Goal: Task Accomplishment & Management: Use online tool/utility

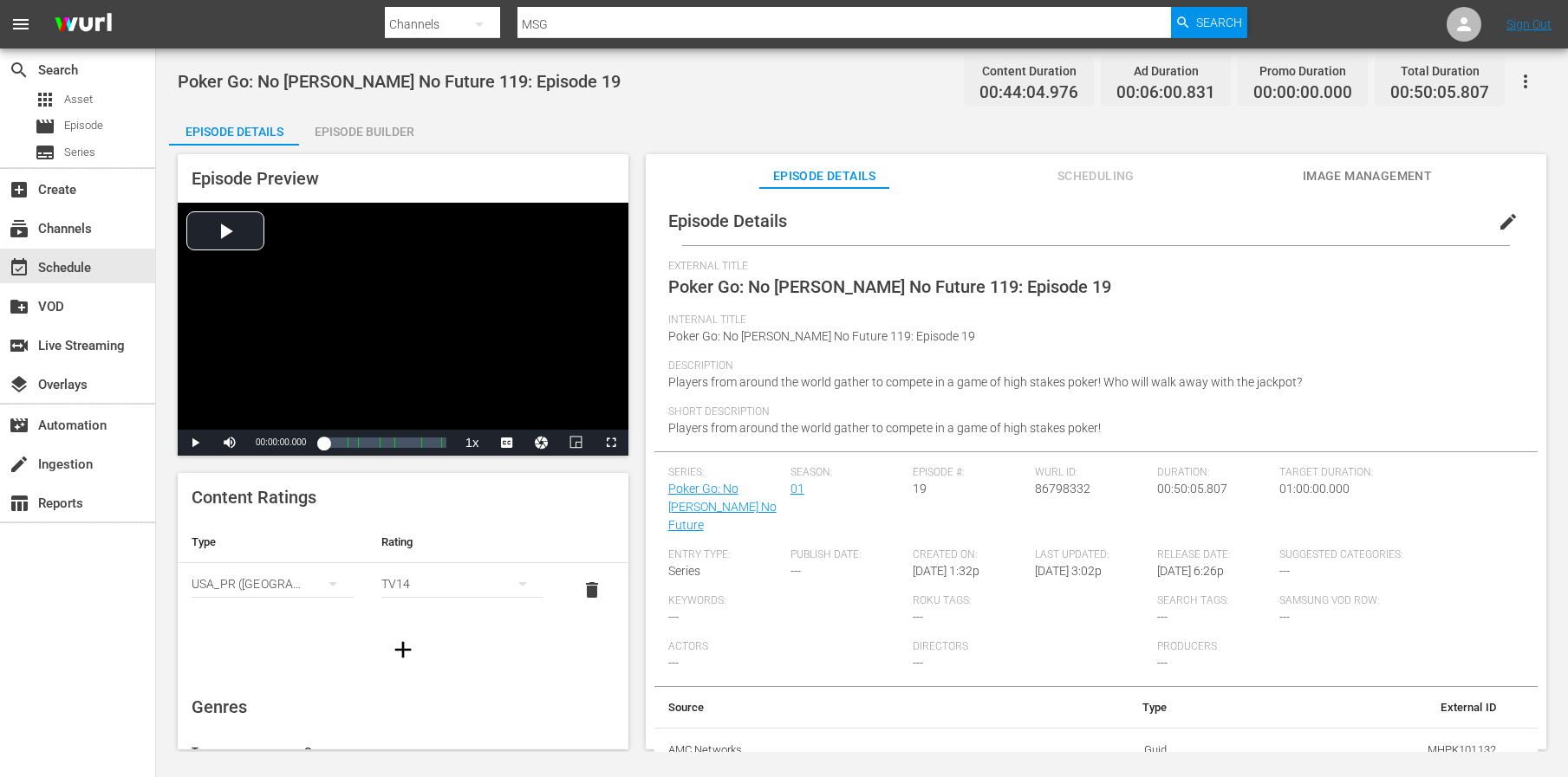
click at [1321, 479] on div "Target Duration: 01:00:00.000" at bounding box center [1401, 508] width 244 height 82
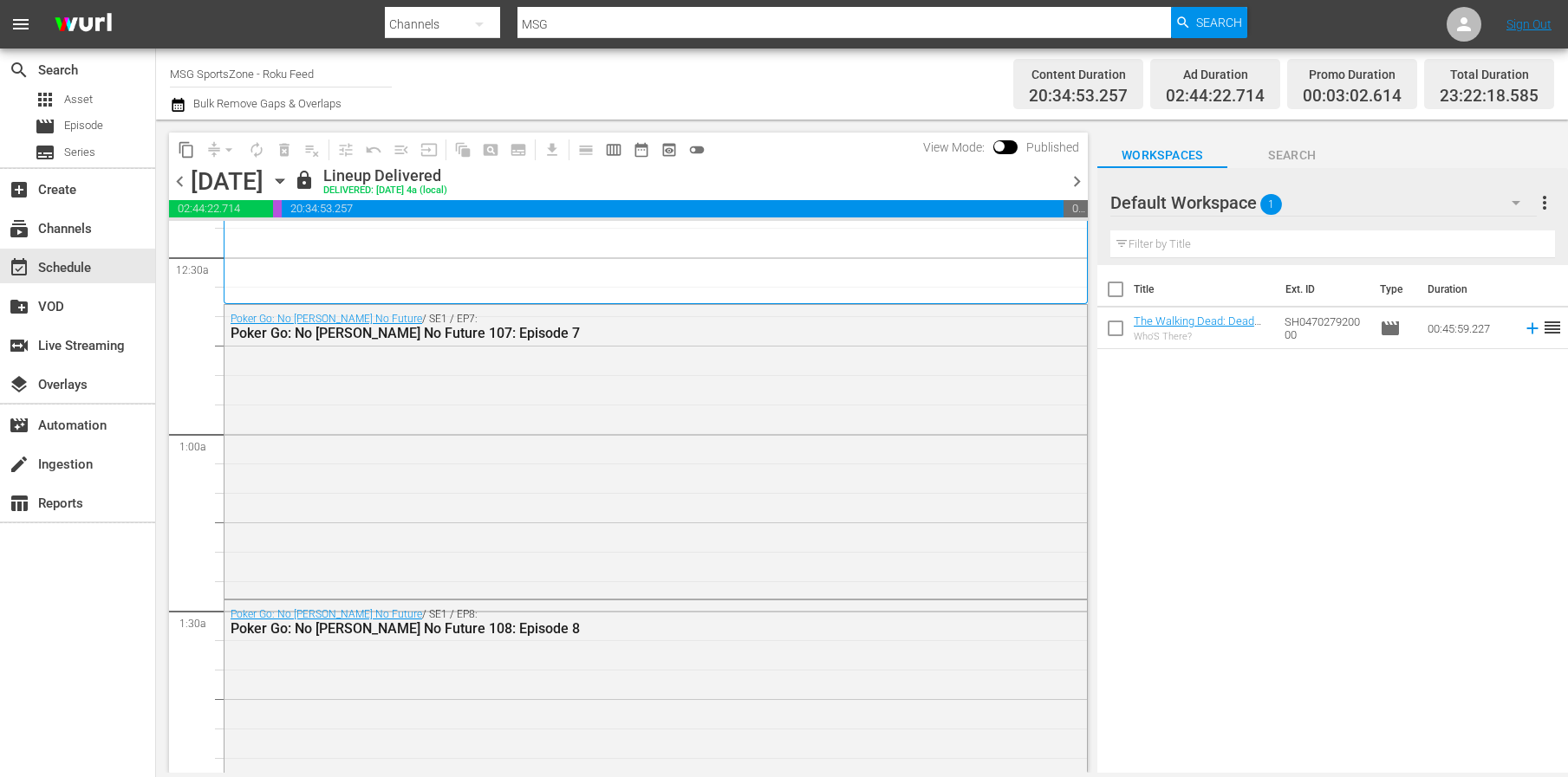
scroll to position [103, 0]
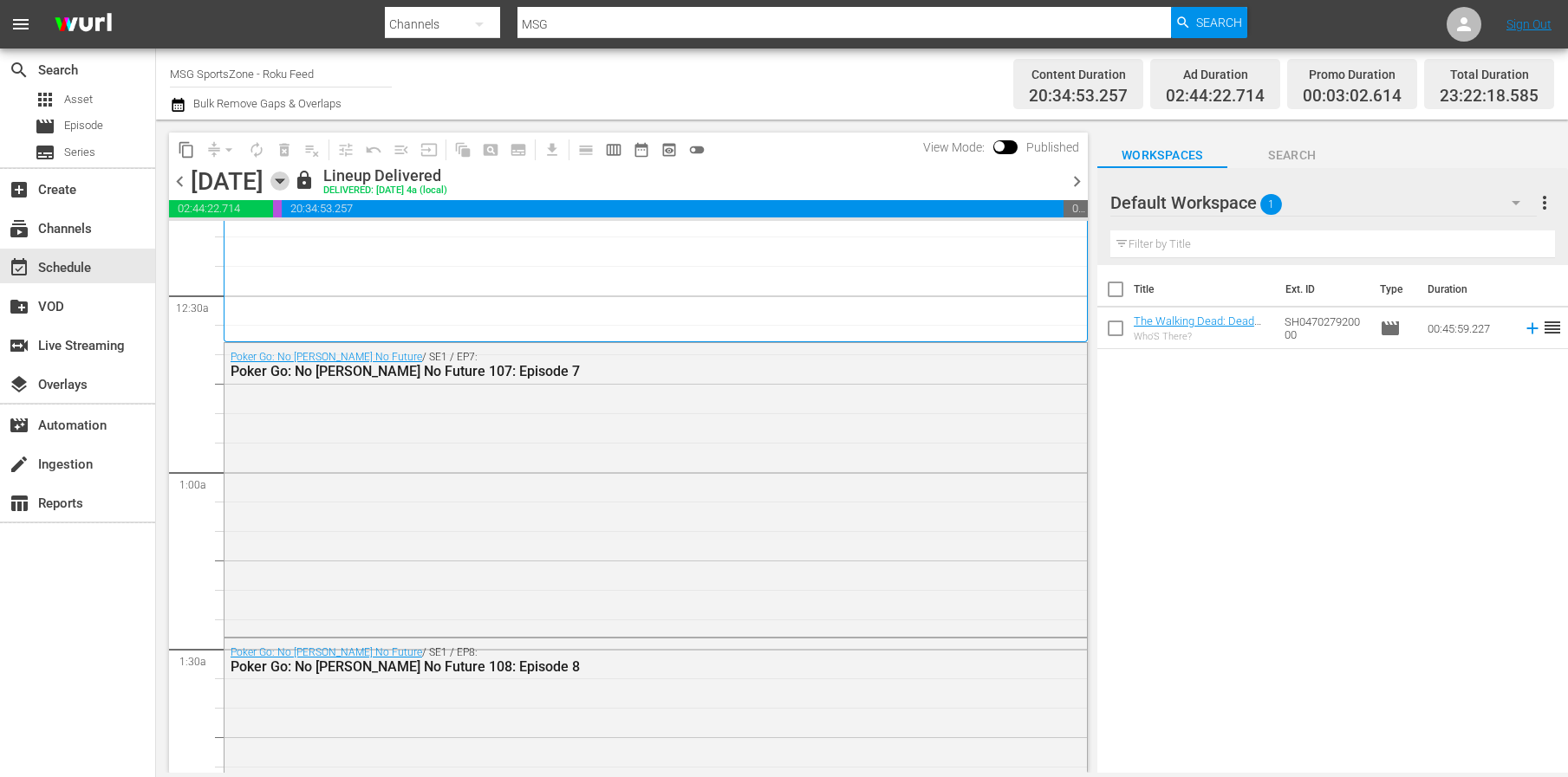
click at [290, 182] on icon "button" at bounding box center [279, 180] width 19 height 19
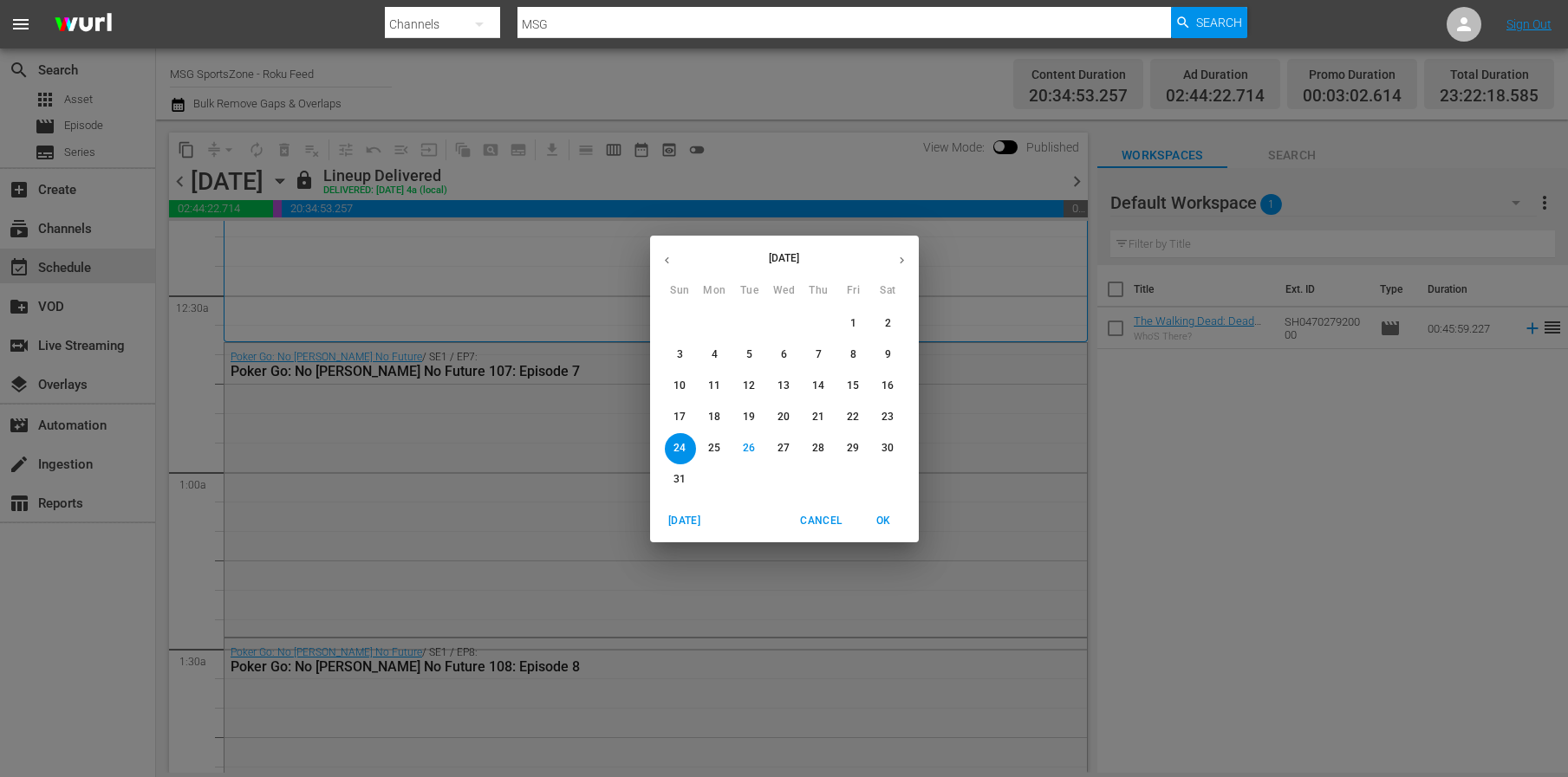
click at [757, 447] on span "26" at bounding box center [749, 449] width 31 height 15
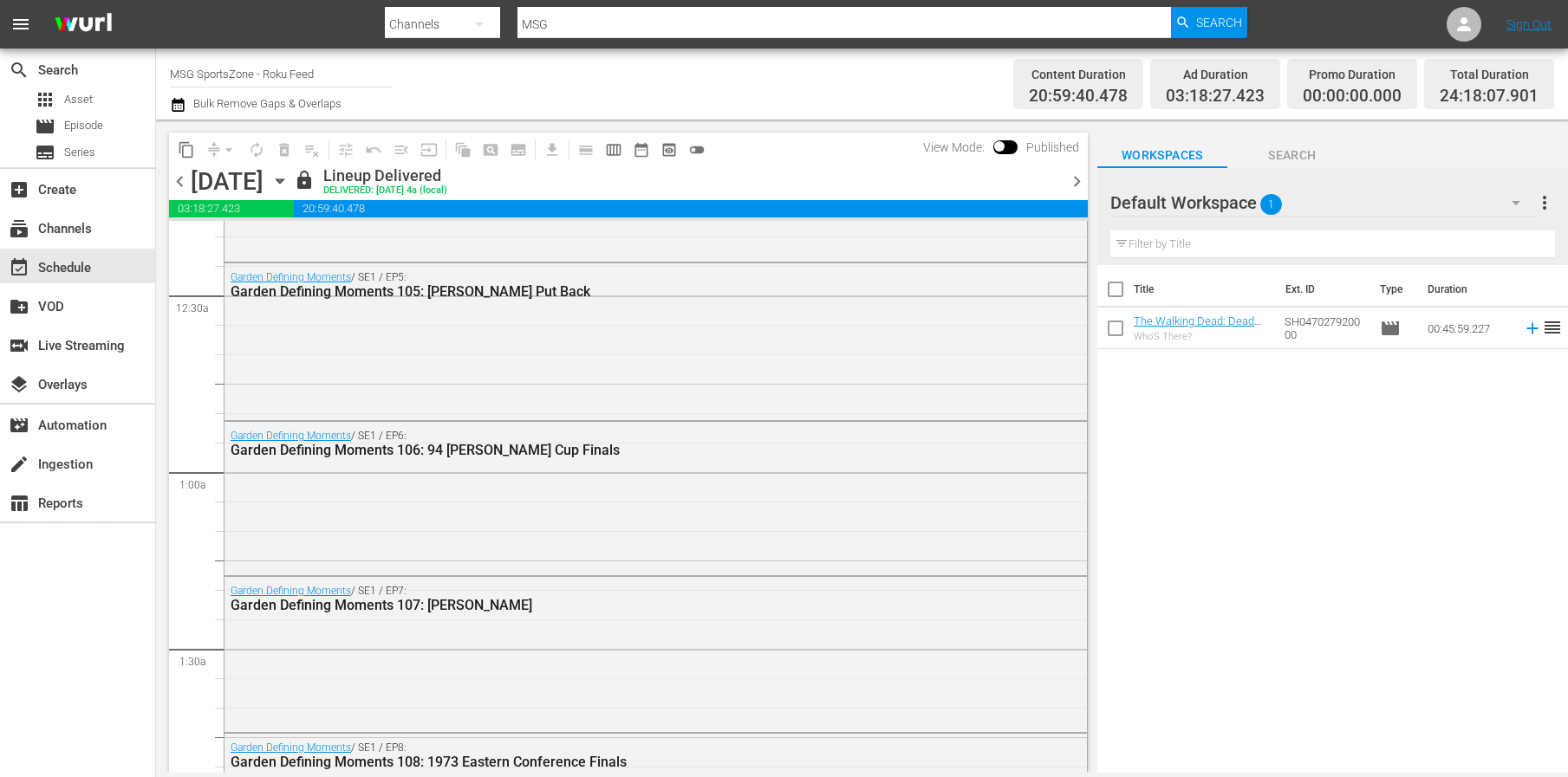
scroll to position [73, 0]
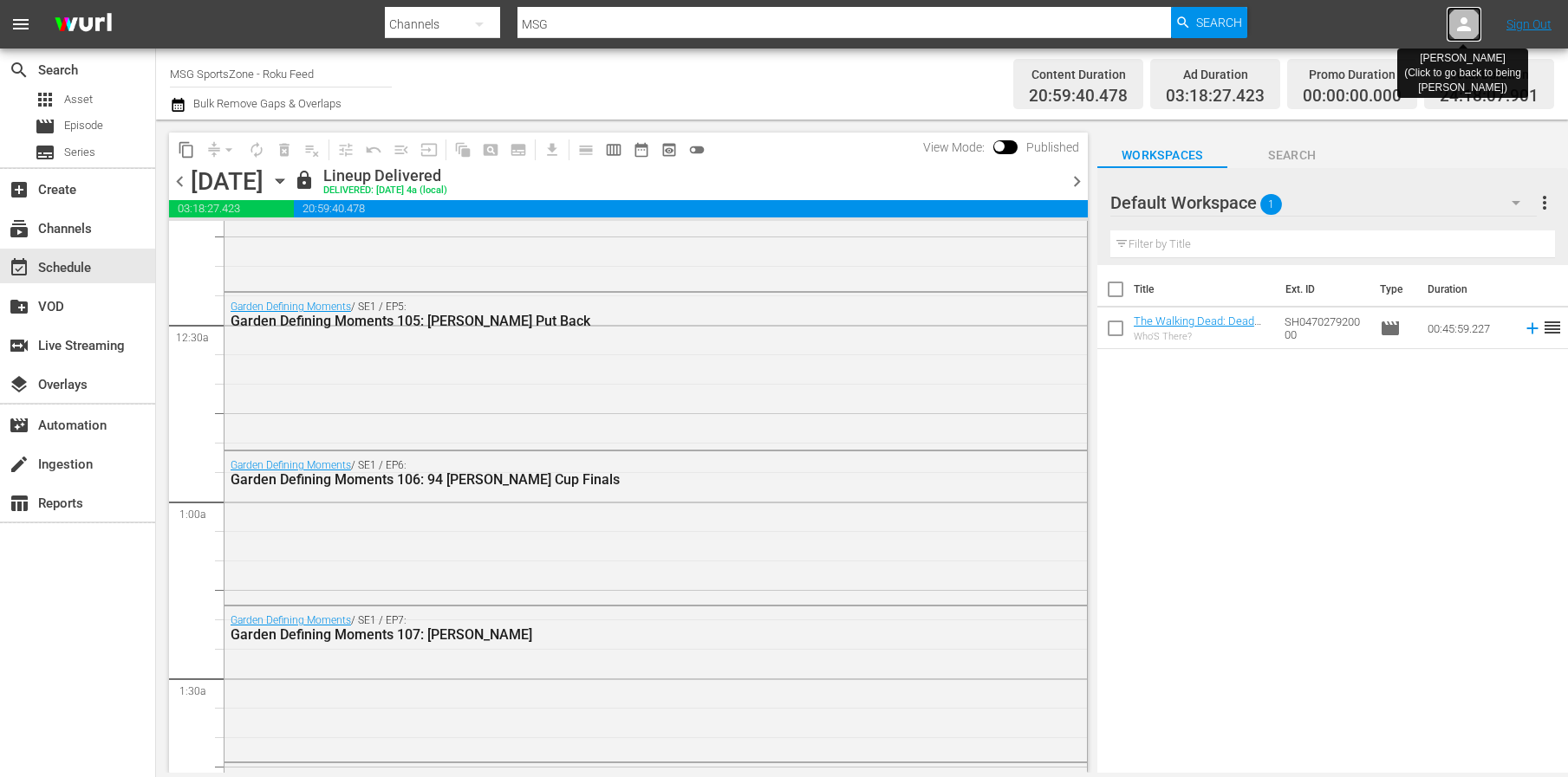
click at [1469, 33] on icon at bounding box center [1463, 24] width 21 height 21
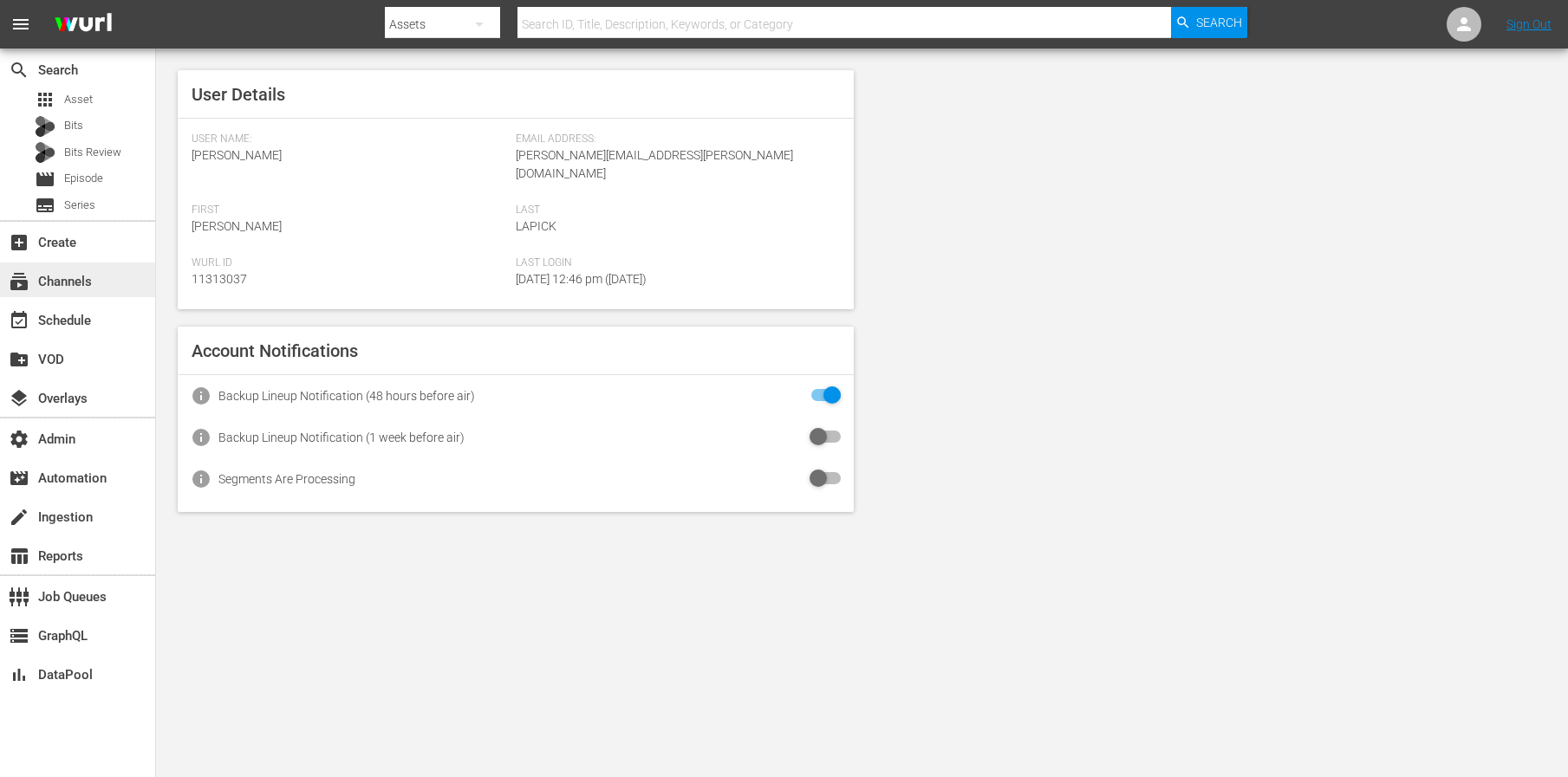
click at [54, 269] on div "subscriptions Channels" at bounding box center [78, 279] width 155 height 35
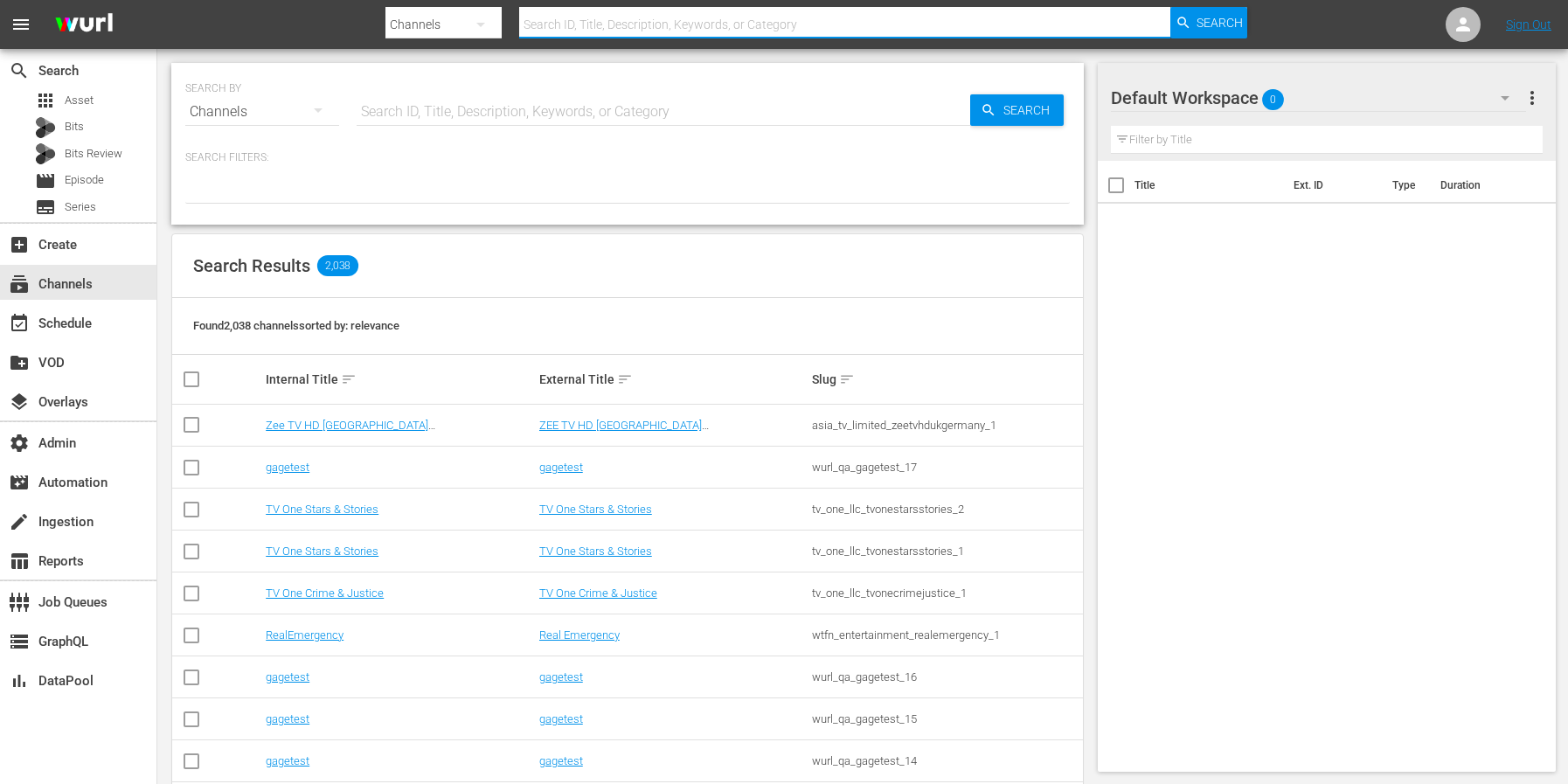
click at [663, 30] on input "text" at bounding box center [845, 24] width 652 height 42
type input "msg"
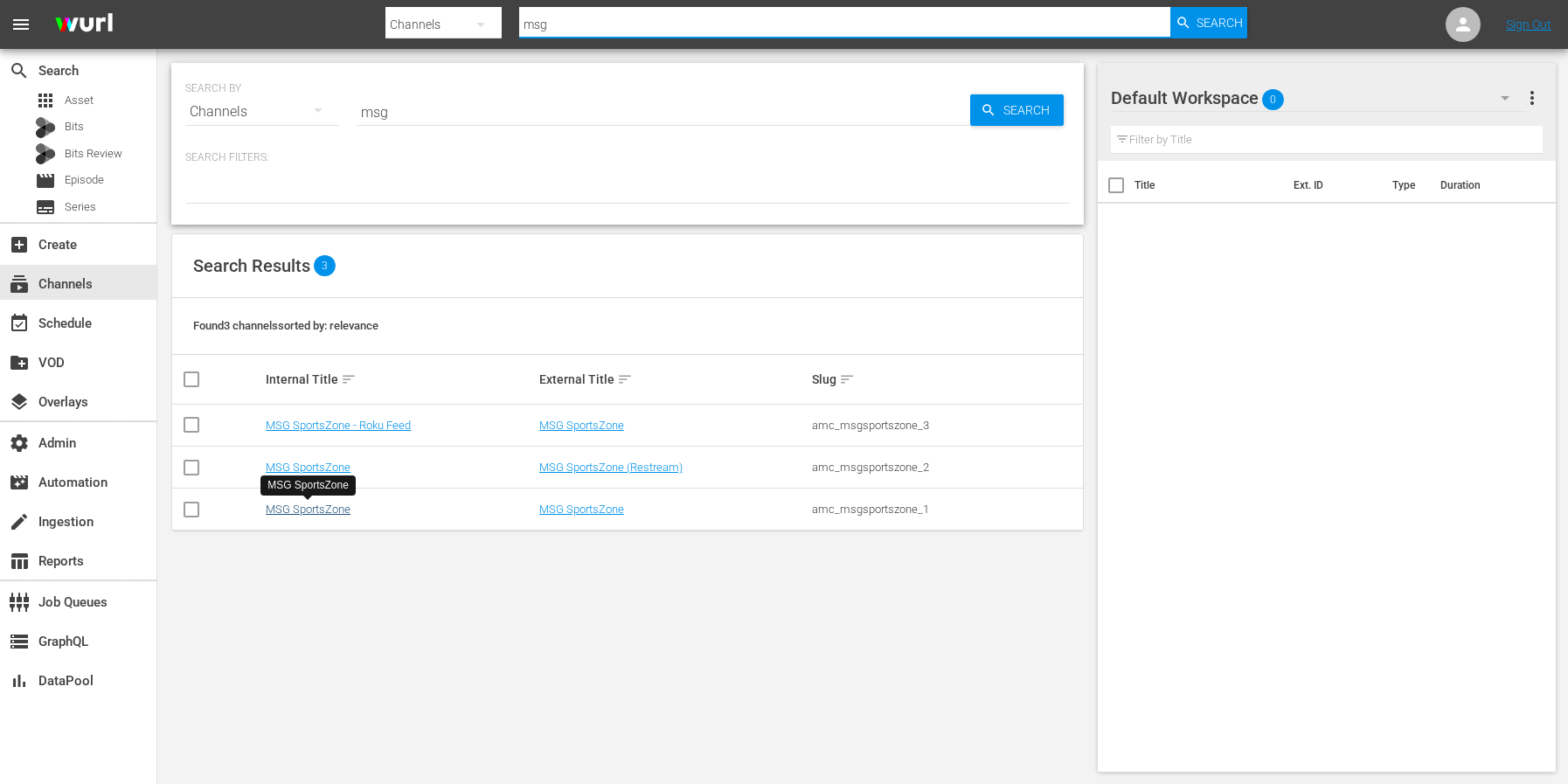
type input "msg"
click at [320, 514] on link "MSG SportsZone" at bounding box center [308, 509] width 85 height 14
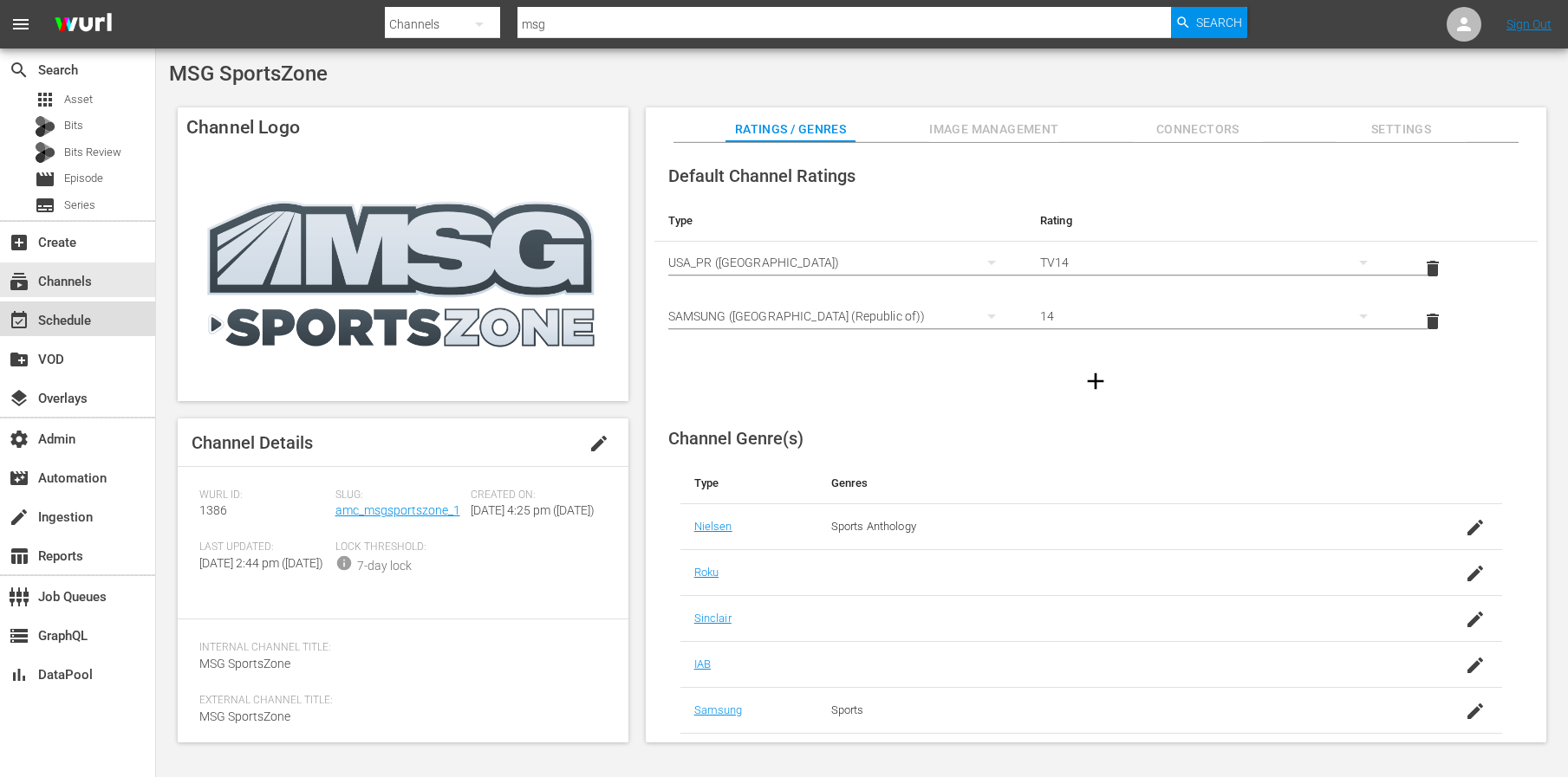
click at [73, 326] on div "event_available Schedule" at bounding box center [48, 318] width 97 height 15
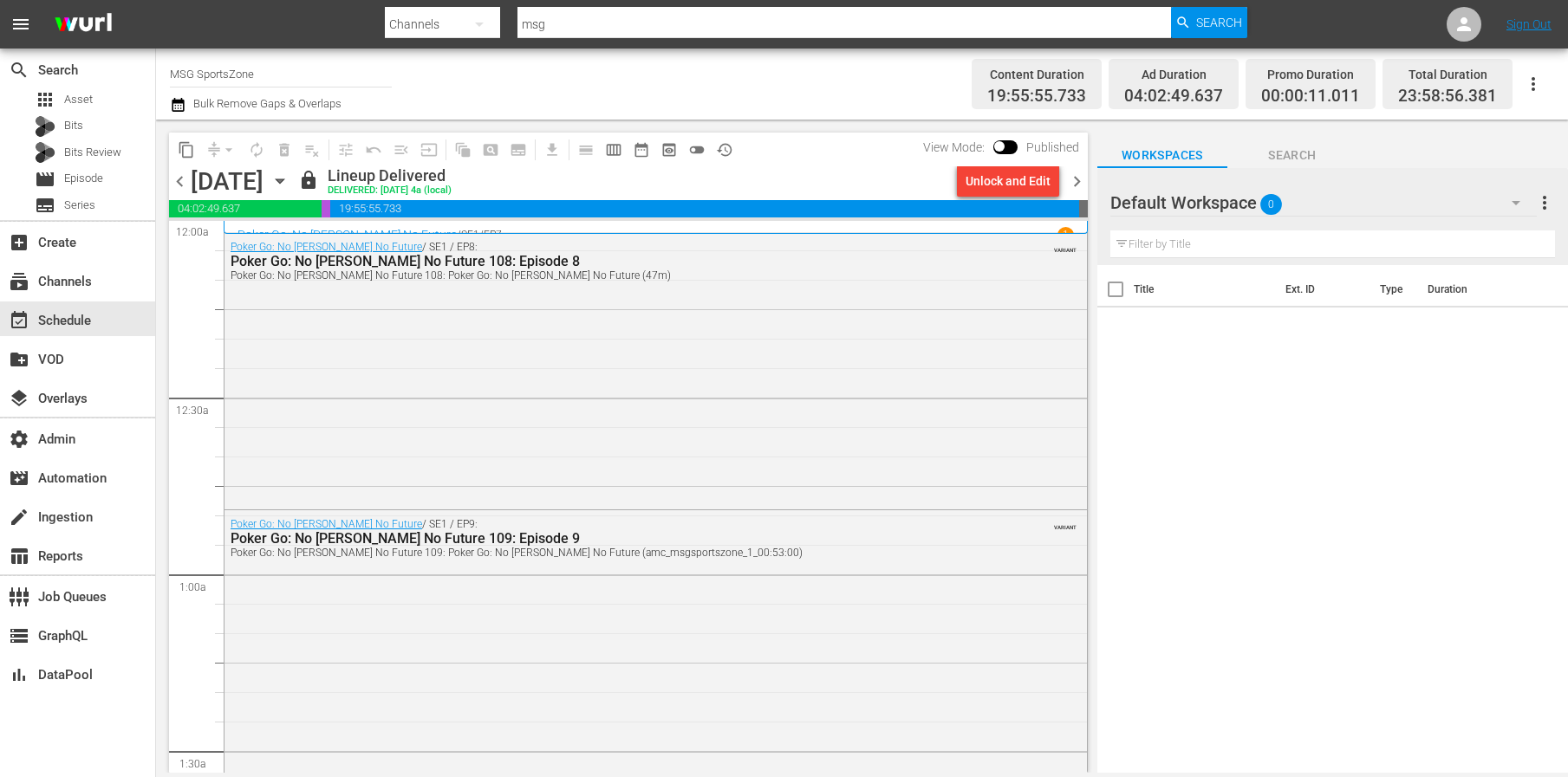
click at [290, 177] on icon "button" at bounding box center [279, 180] width 19 height 19
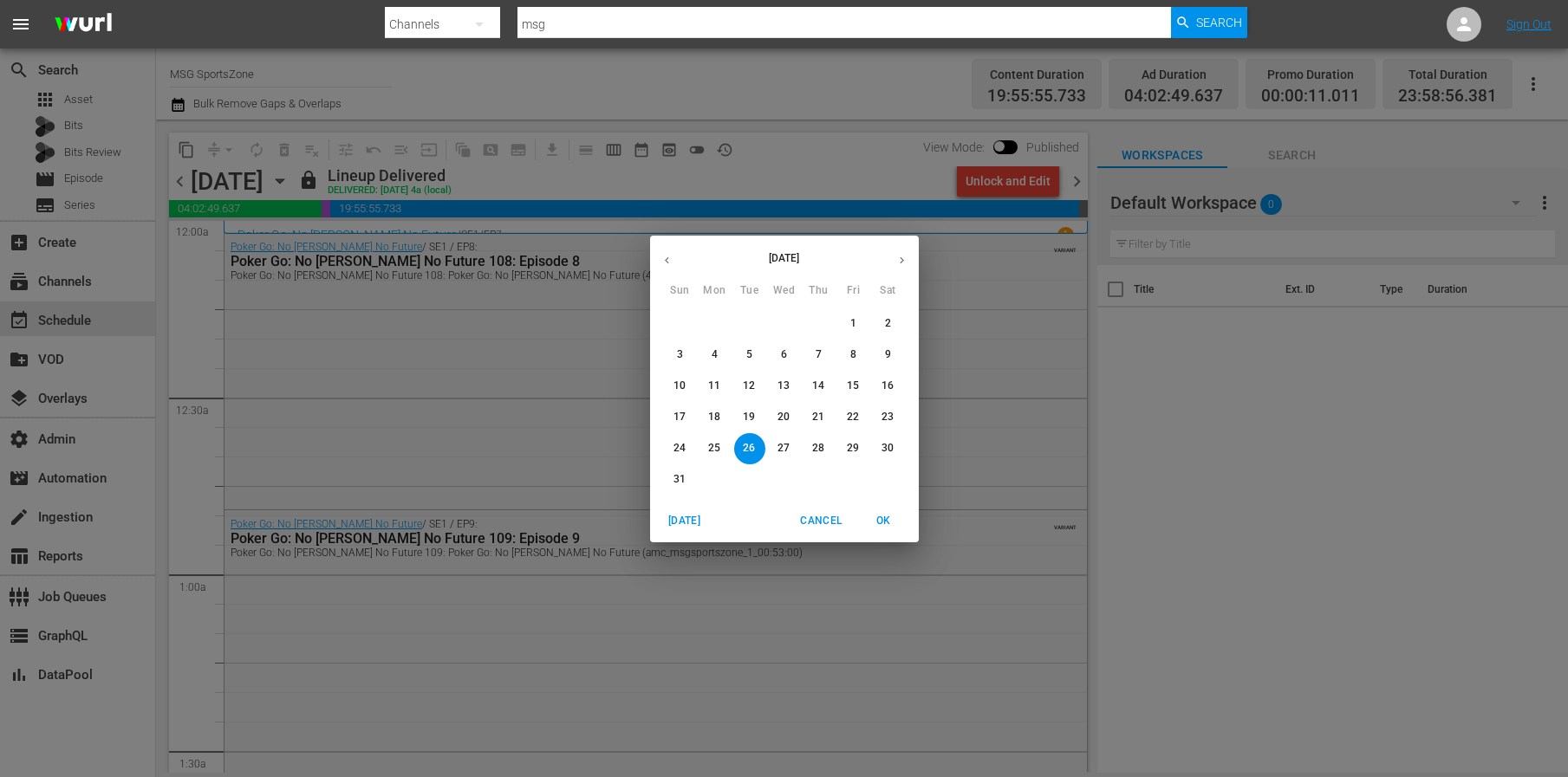
click at [673, 445] on p "24" at bounding box center [680, 449] width 12 height 15
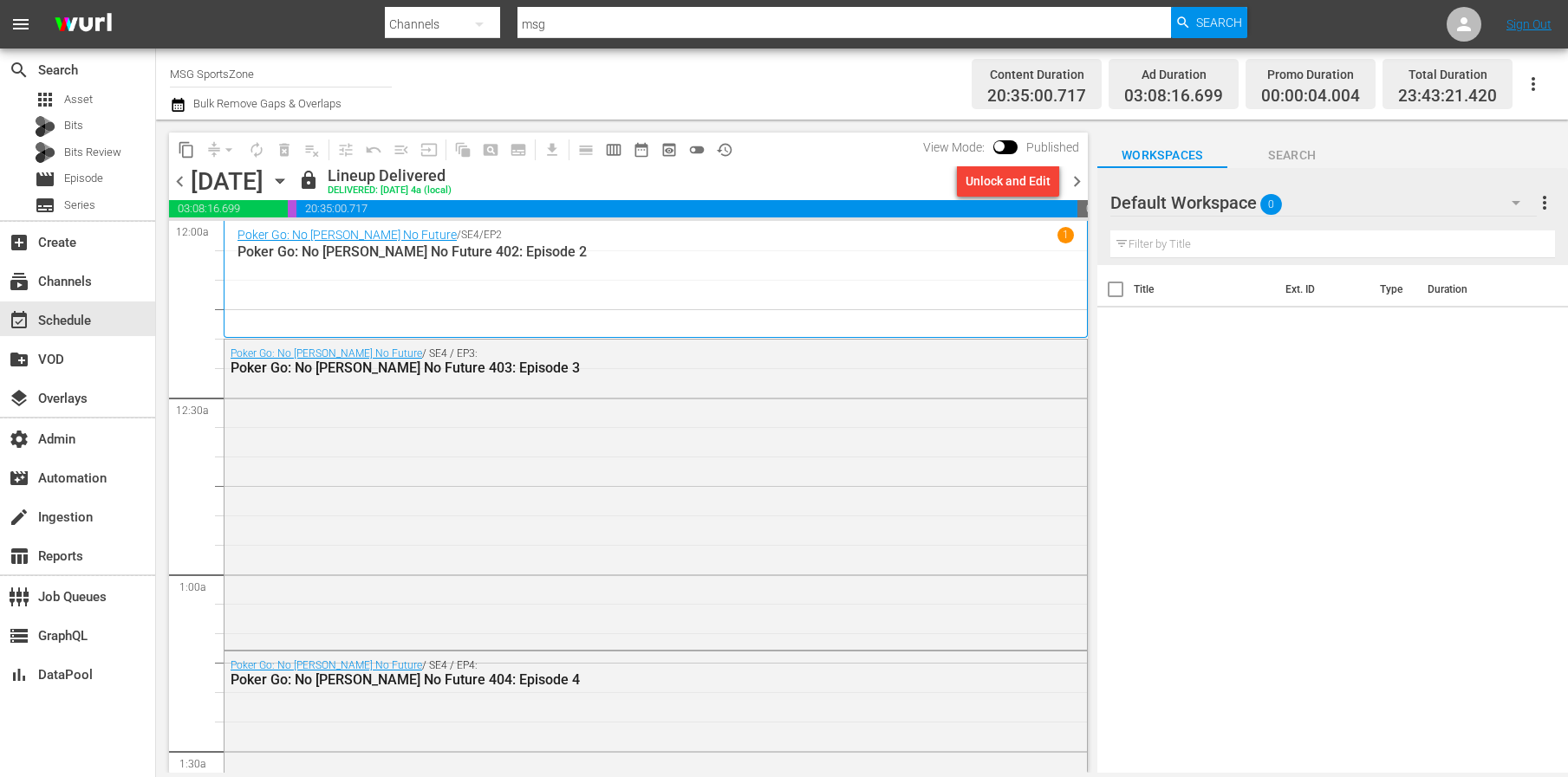
click at [1536, 78] on icon "button" at bounding box center [1532, 84] width 21 height 21
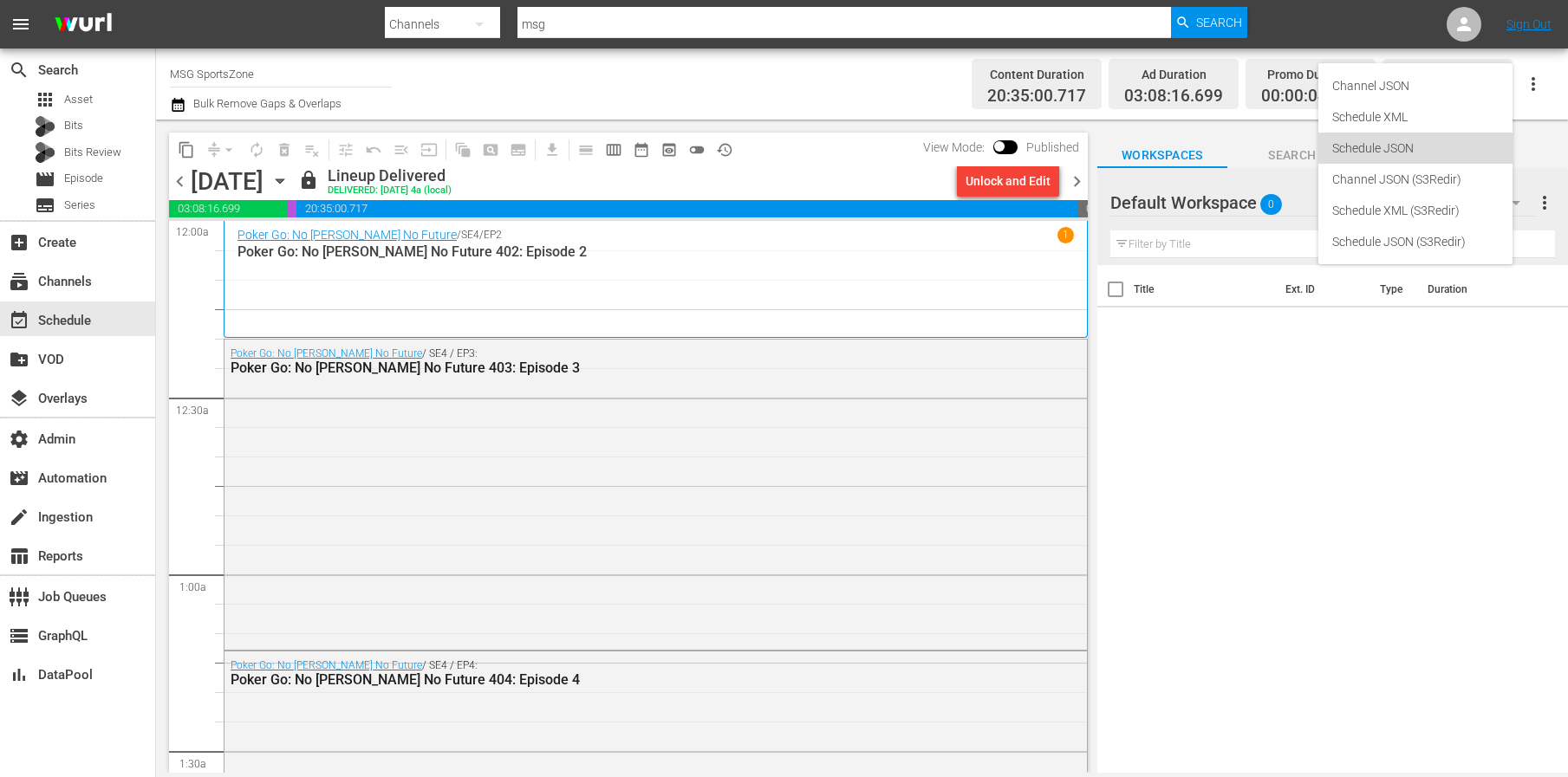
click at [1456, 160] on div "Schedule JSON" at bounding box center [1415, 148] width 167 height 31
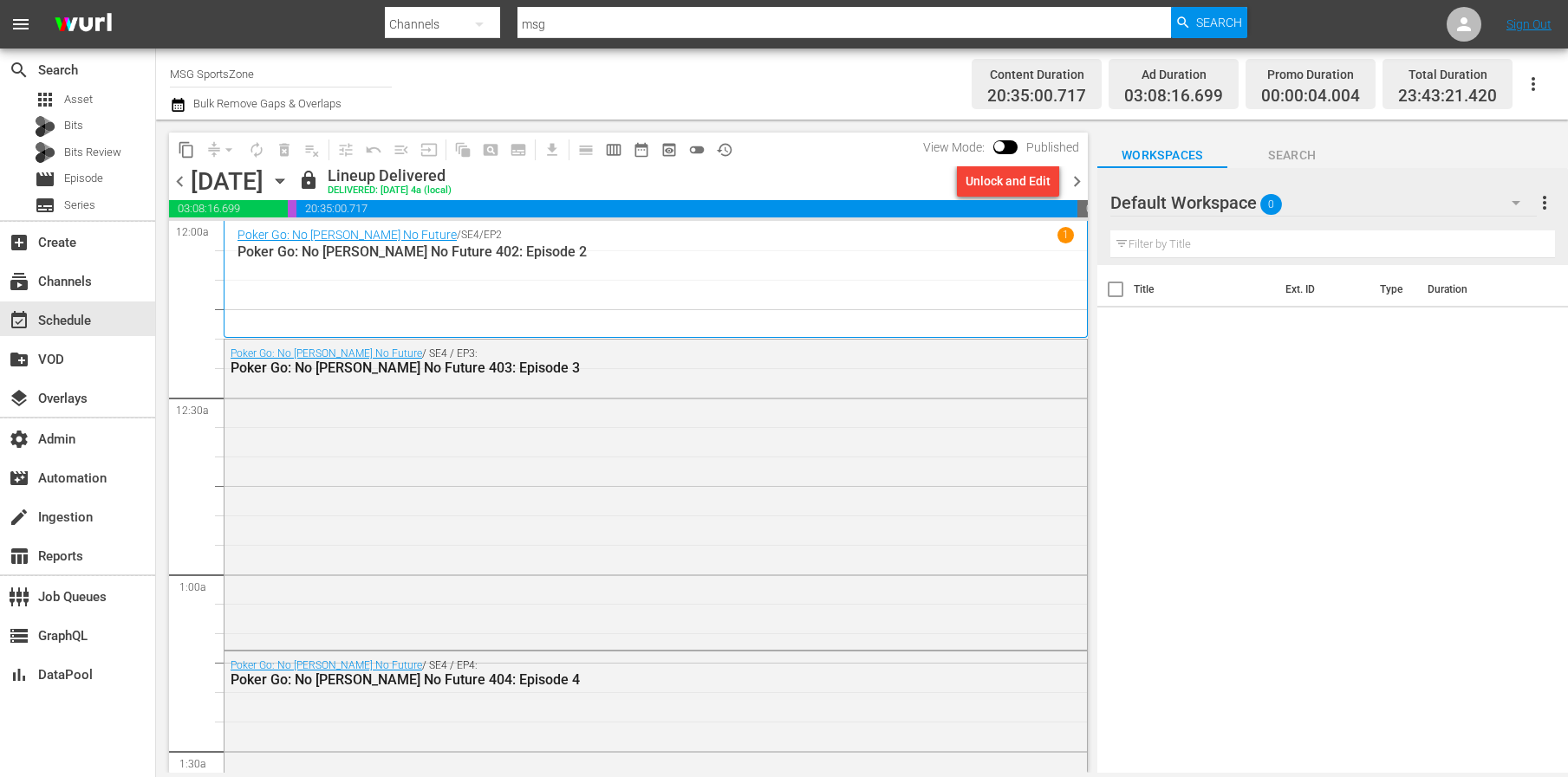
click at [1535, 82] on icon "button" at bounding box center [1532, 84] width 21 height 21
click at [1389, 115] on div "Schedule XML" at bounding box center [1415, 117] width 167 height 31
click at [1535, 87] on icon "button" at bounding box center [1532, 84] width 21 height 21
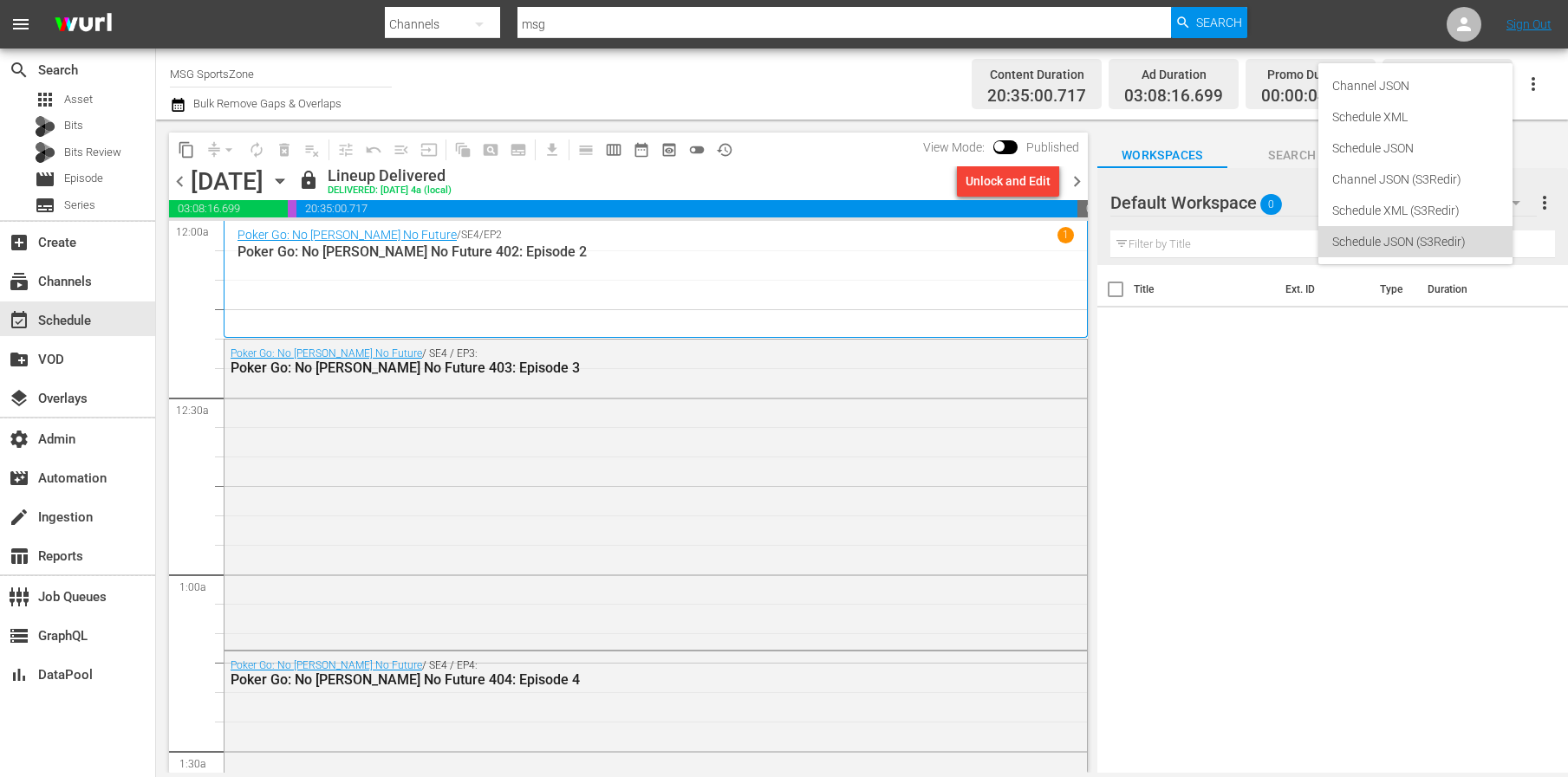
click at [1400, 251] on div "Schedule JSON (S3Redir)" at bounding box center [1415, 242] width 167 height 31
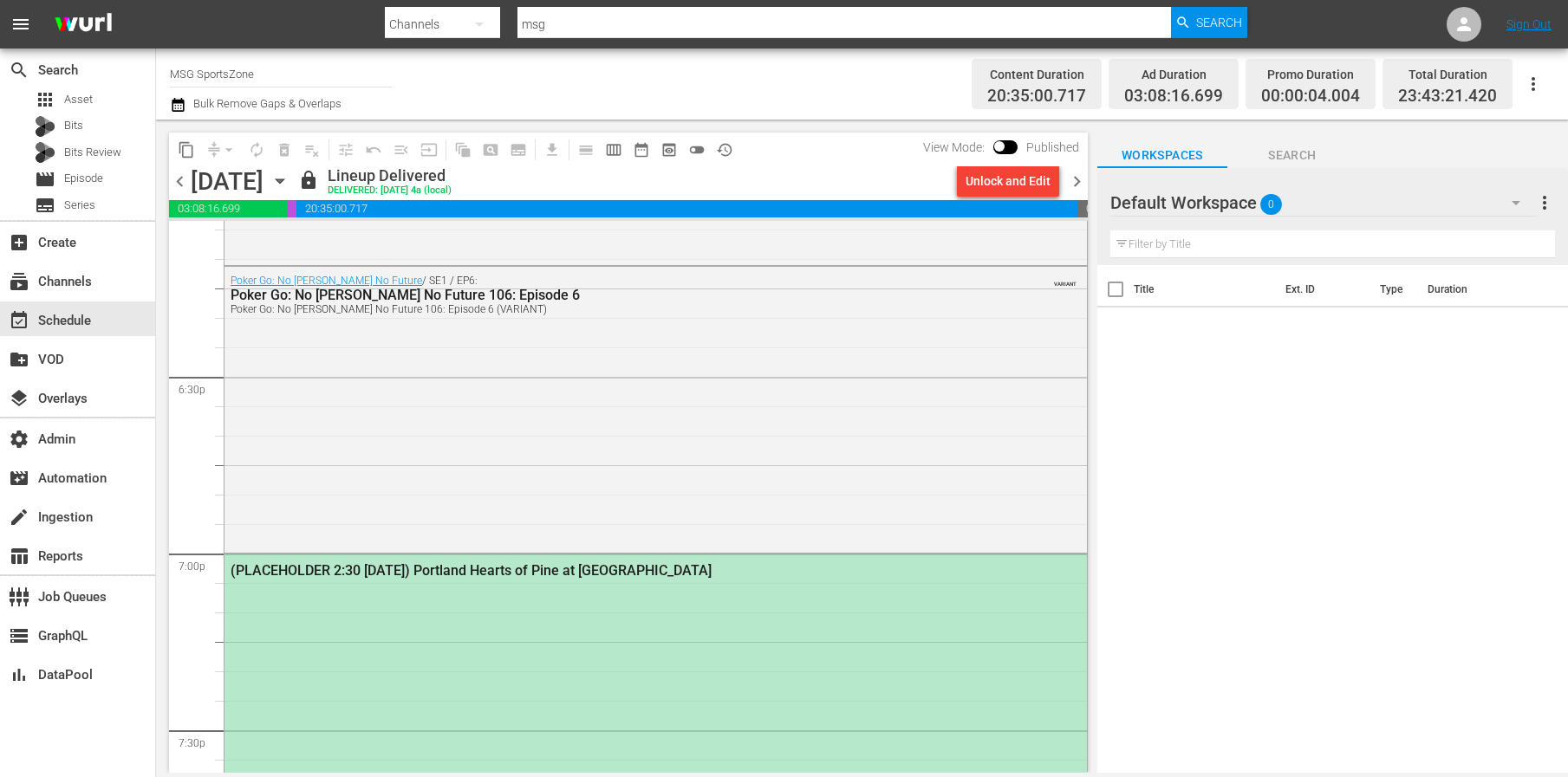
scroll to position [6640, 0]
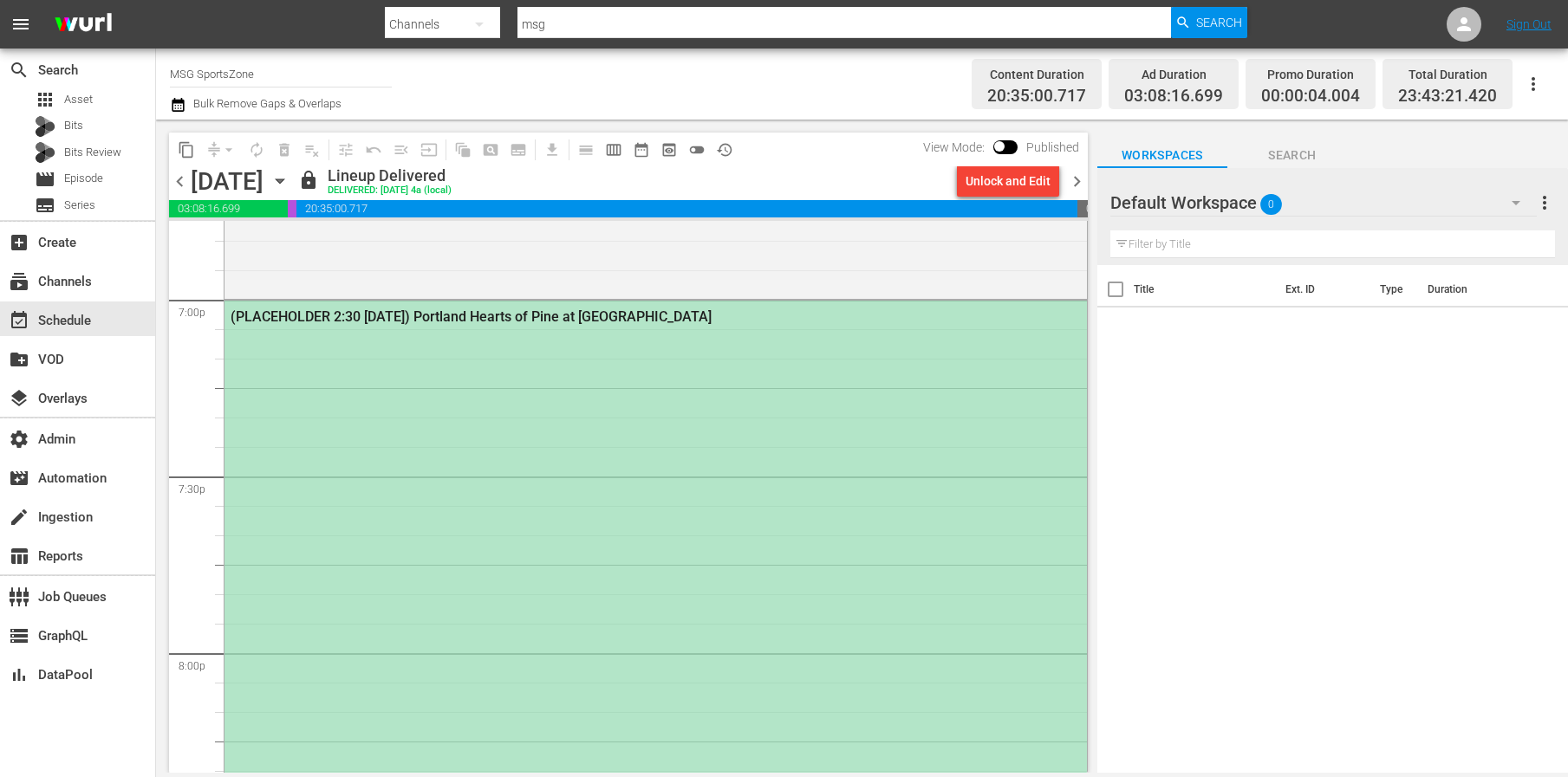
click at [722, 384] on div "(PLACEHOLDER 2:30 [DATE]) Portland Hearts of Pine at [GEOGRAPHIC_DATA]" at bounding box center [656, 740] width 862 height 879
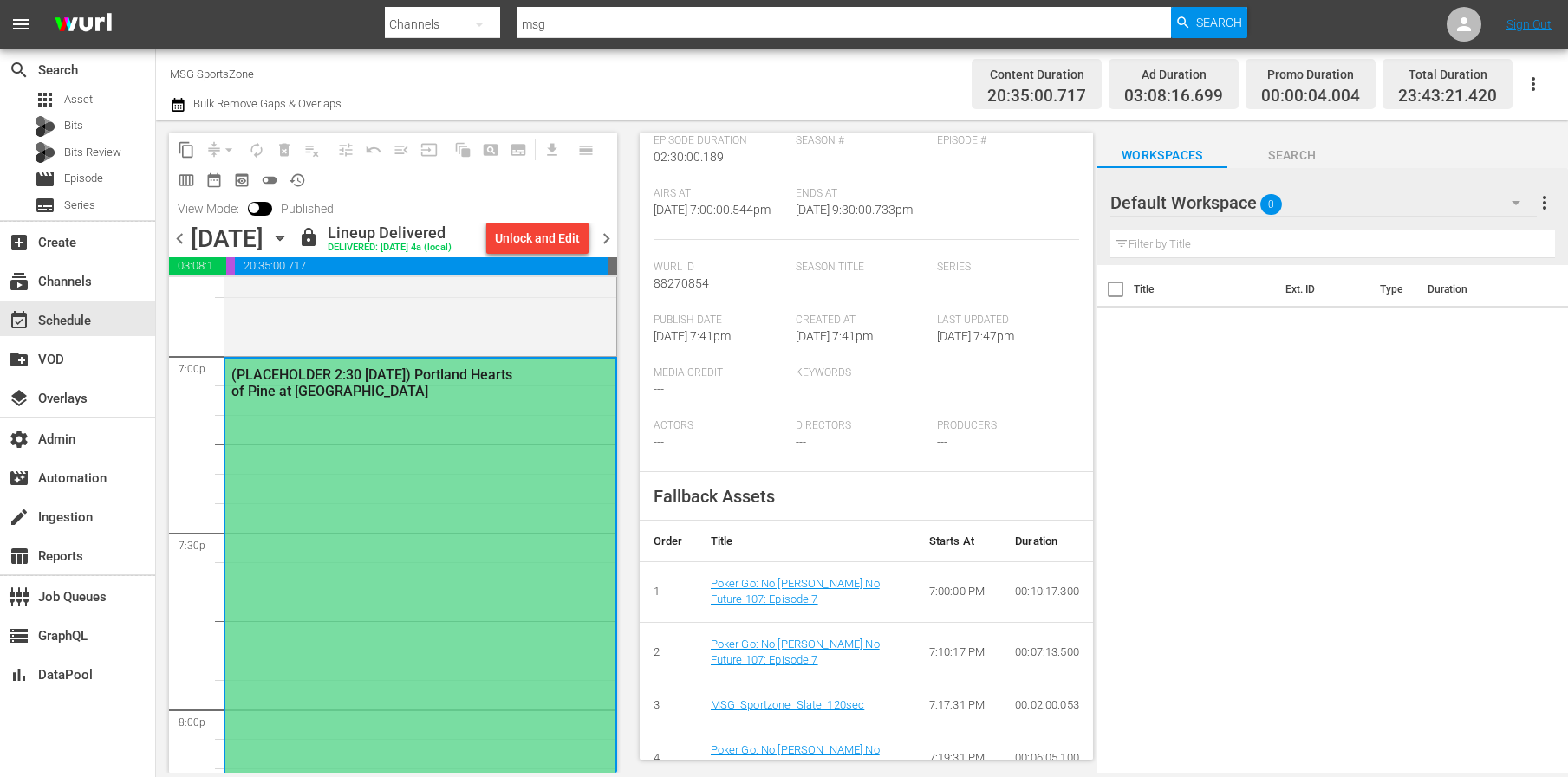
scroll to position [0, 0]
